Goal: Task Accomplishment & Management: Manage account settings

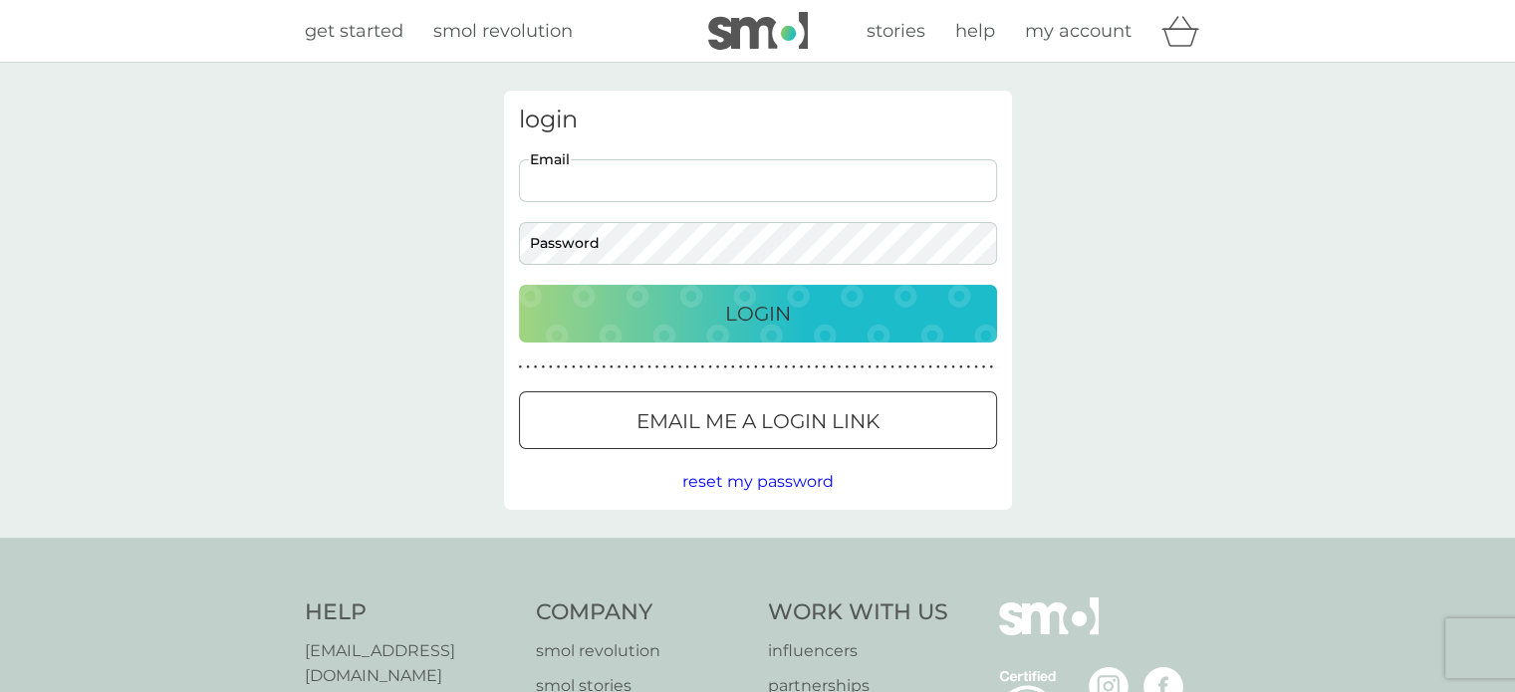
click at [621, 197] on input "Email" at bounding box center [758, 180] width 478 height 43
type input "elimarhin@hotmail.com"
click at [519, 285] on button "Login" at bounding box center [758, 314] width 478 height 58
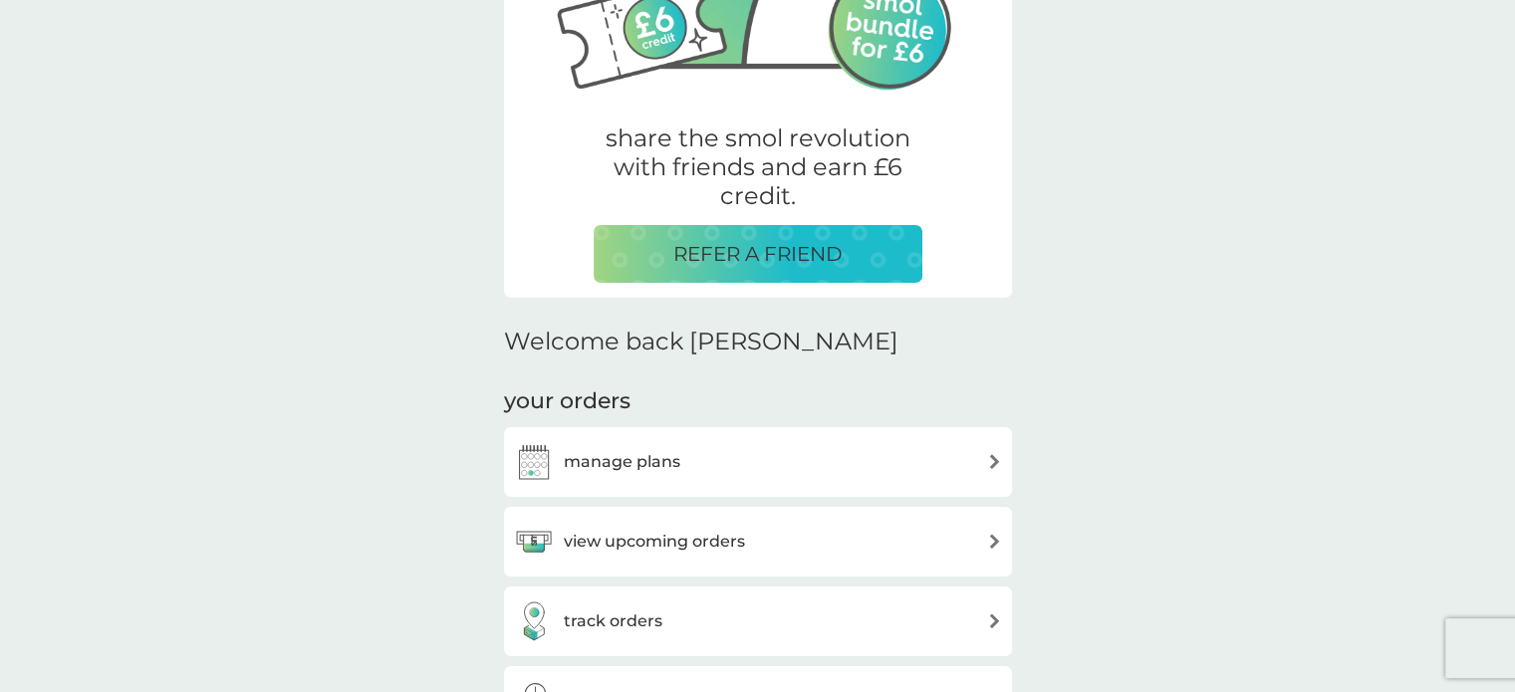
scroll to position [332, 0]
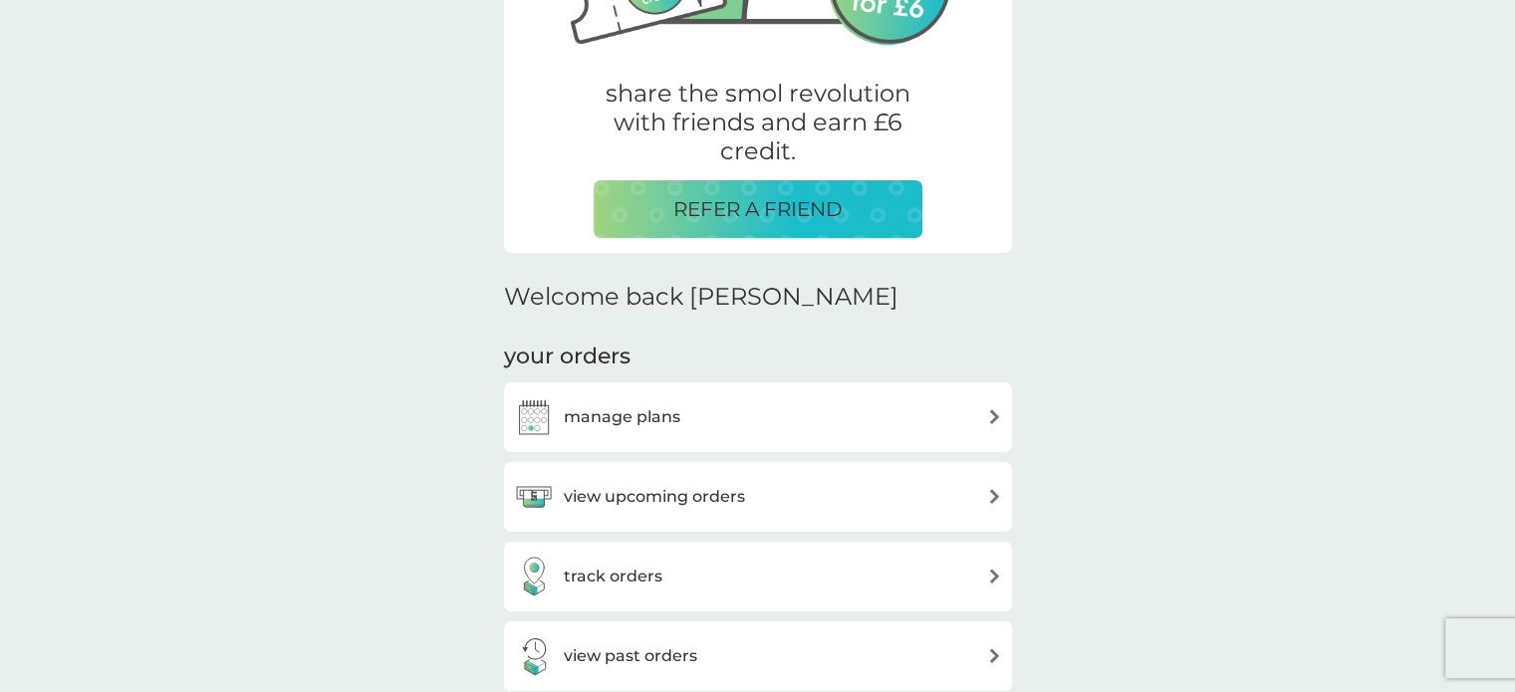
click at [667, 401] on div "manage plans" at bounding box center [597, 417] width 166 height 40
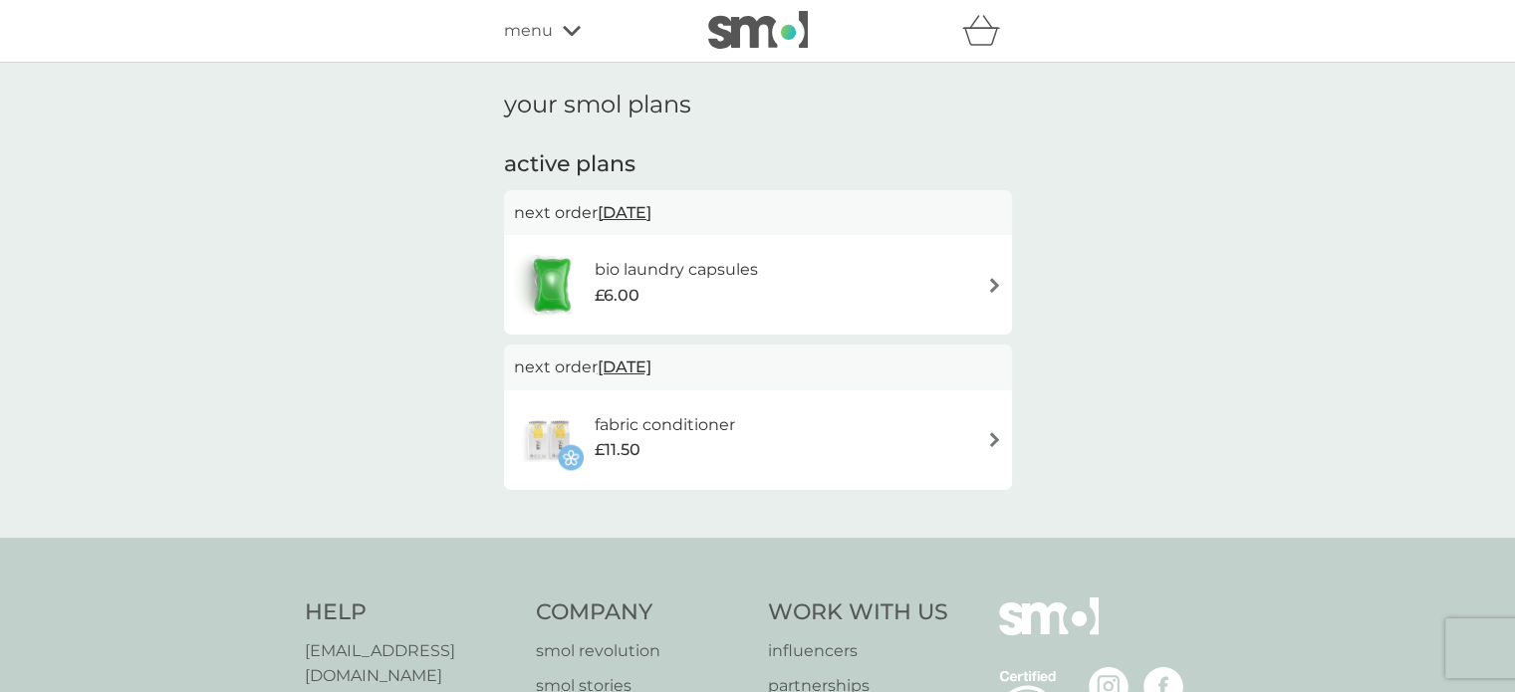
click at [651, 212] on span "[DATE]" at bounding box center [625, 212] width 54 height 39
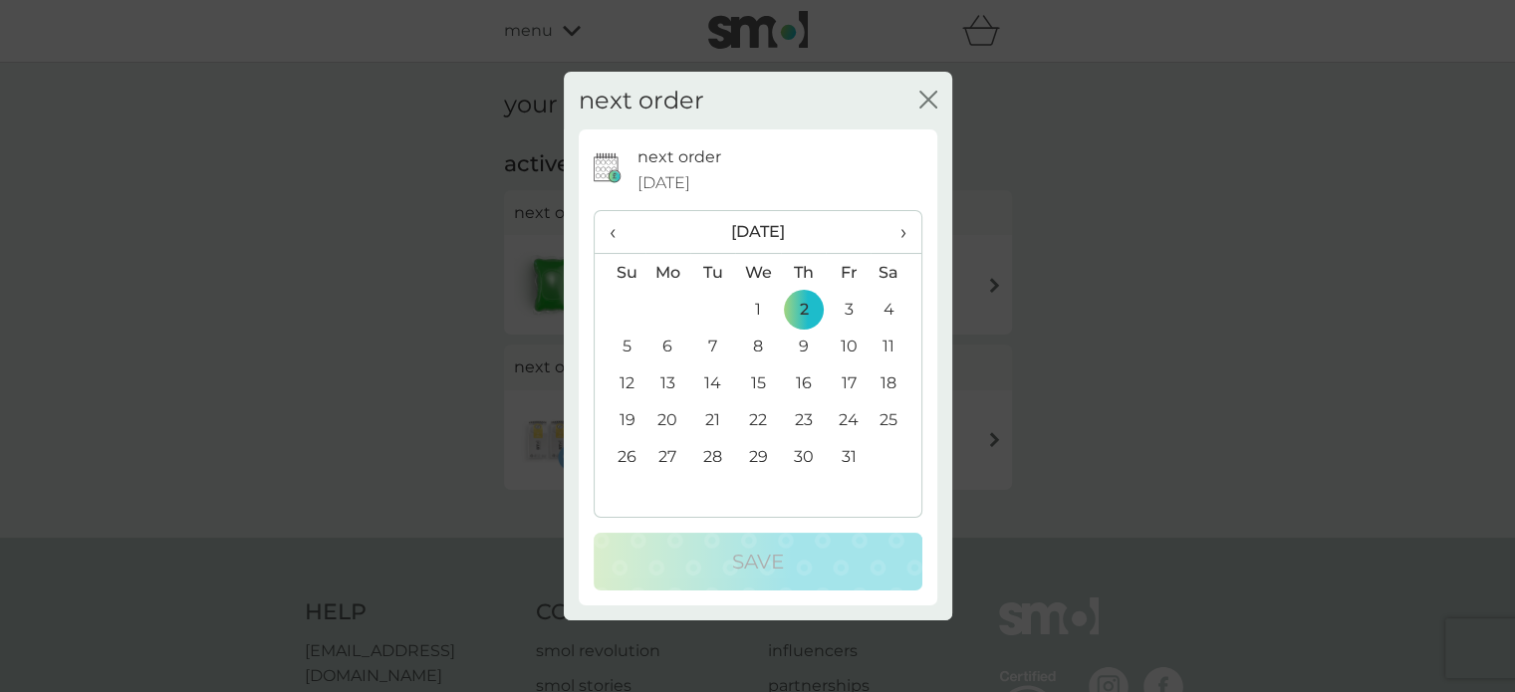
click at [926, 102] on icon "close" at bounding box center [928, 100] width 18 height 18
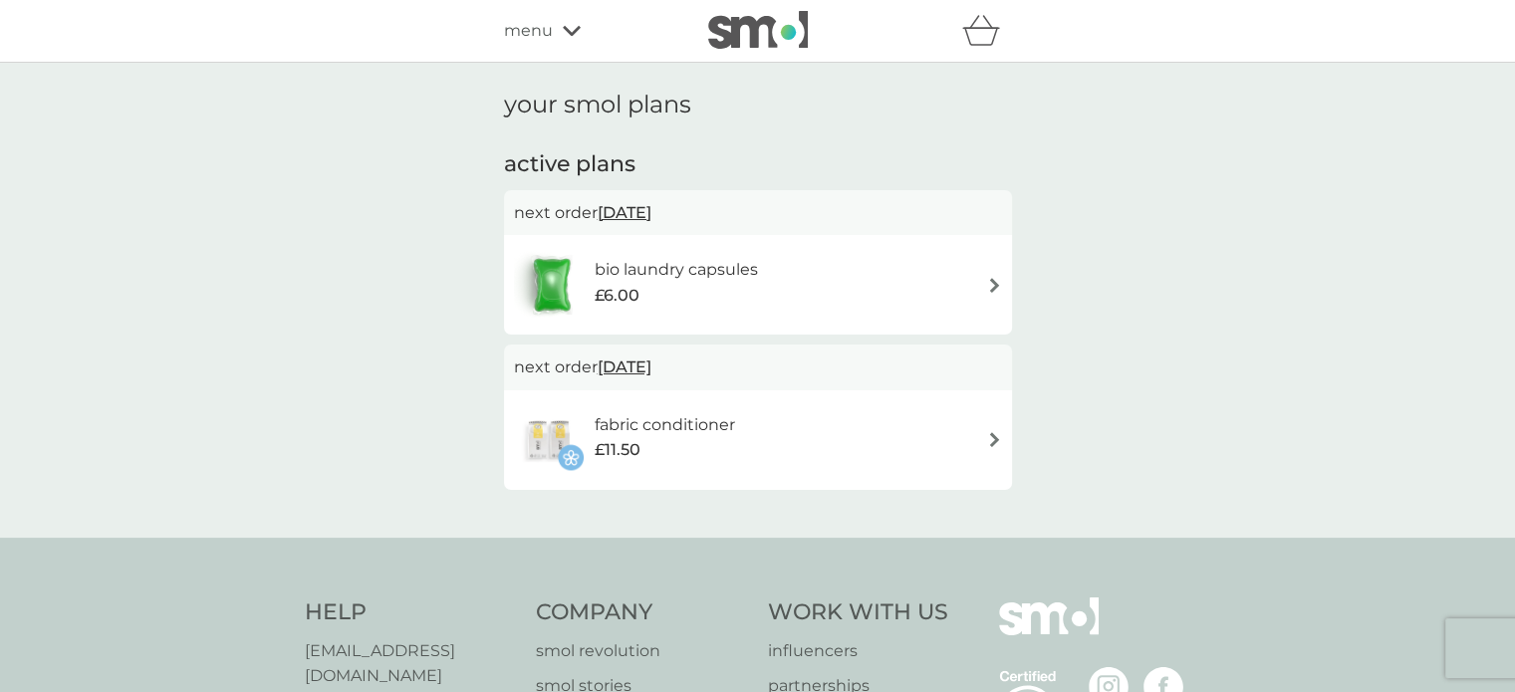
click at [784, 222] on p "next order [DATE]" at bounding box center [758, 213] width 488 height 26
click at [633, 219] on span "[DATE]" at bounding box center [625, 212] width 54 height 39
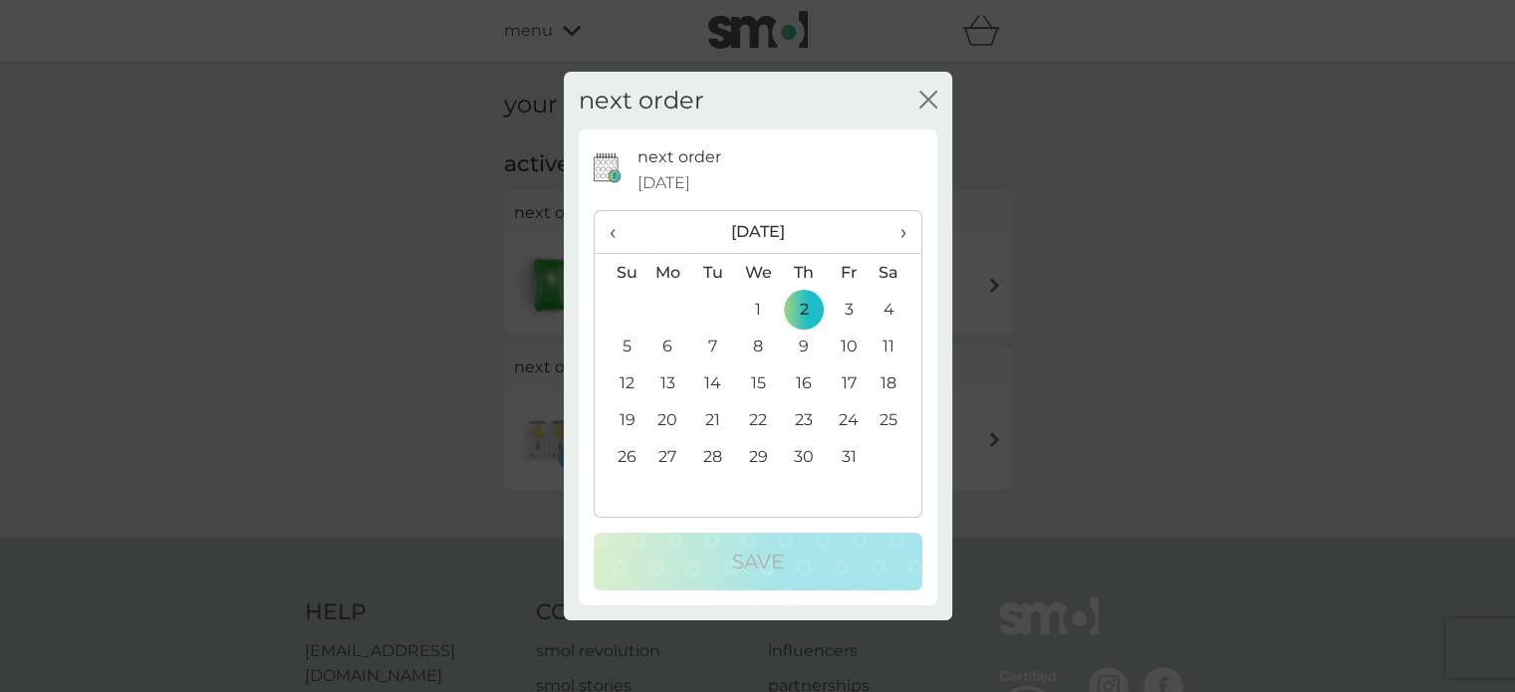
click at [914, 230] on th "›" at bounding box center [895, 232] width 50 height 43
click at [901, 235] on span "›" at bounding box center [895, 232] width 20 height 42
click at [846, 310] on td "2" at bounding box center [848, 309] width 45 height 37
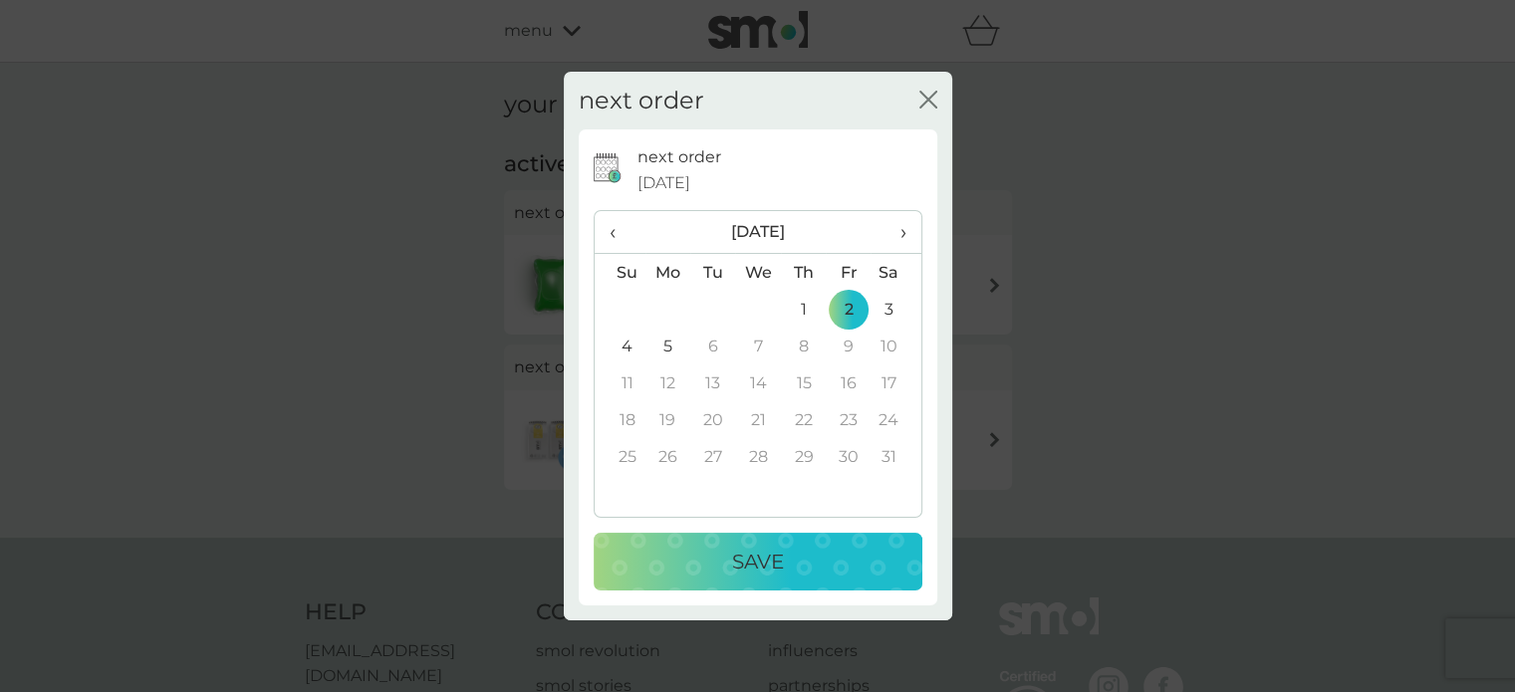
click at [762, 552] on p "Save" at bounding box center [758, 562] width 52 height 32
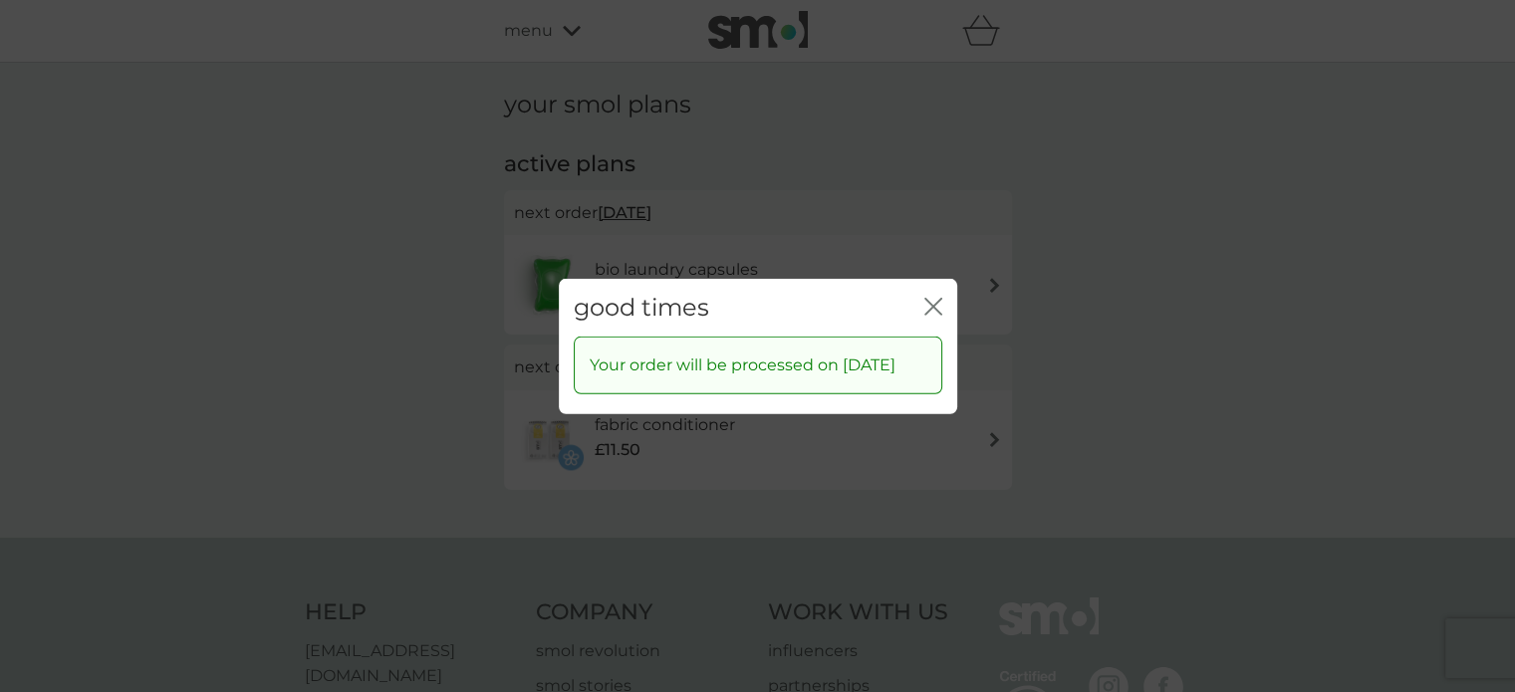
click at [938, 297] on icon "close" at bounding box center [933, 306] width 18 height 18
